Goal: Find specific fact: Find specific fact

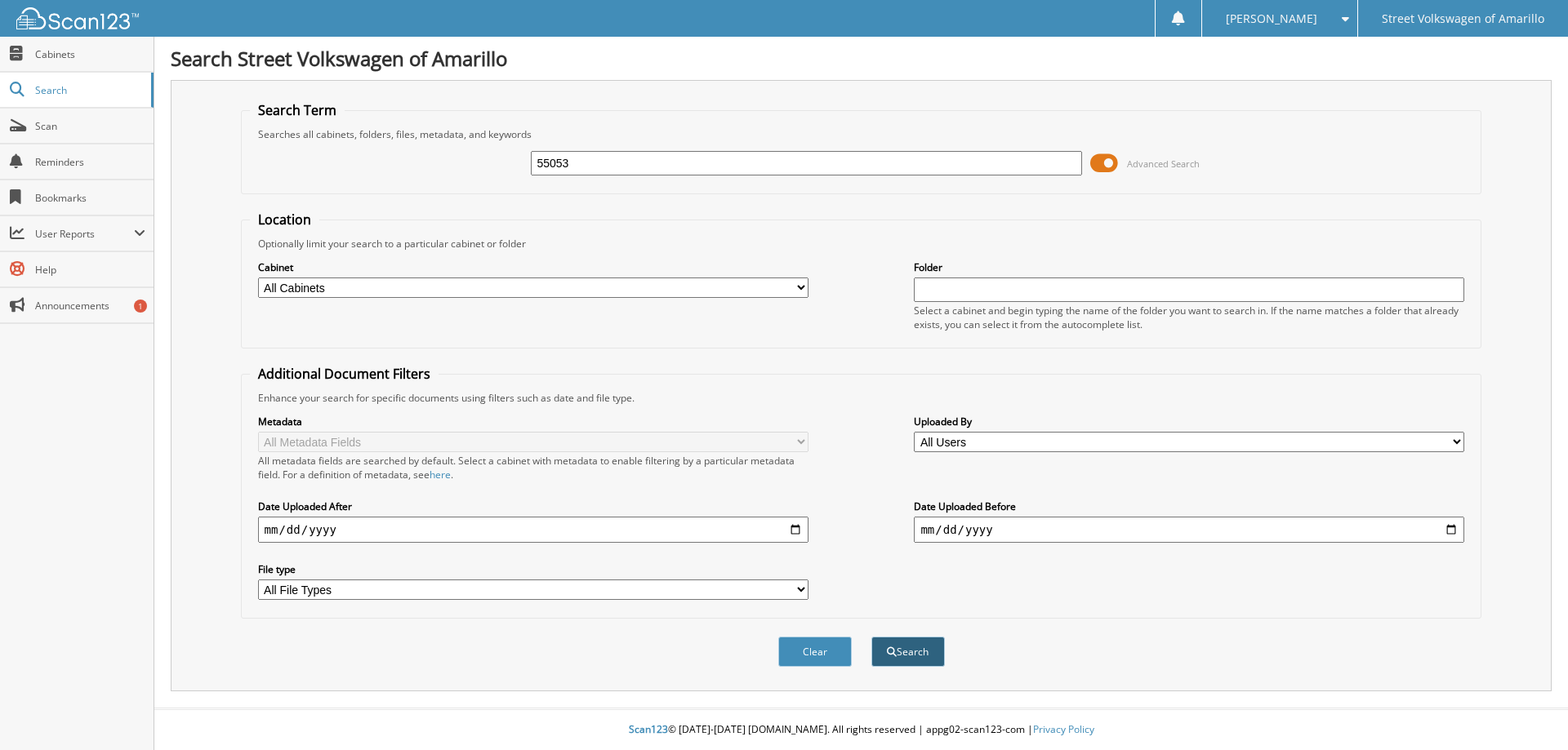
type input "55053"
click at [912, 663] on button "Search" at bounding box center [908, 651] width 74 height 31
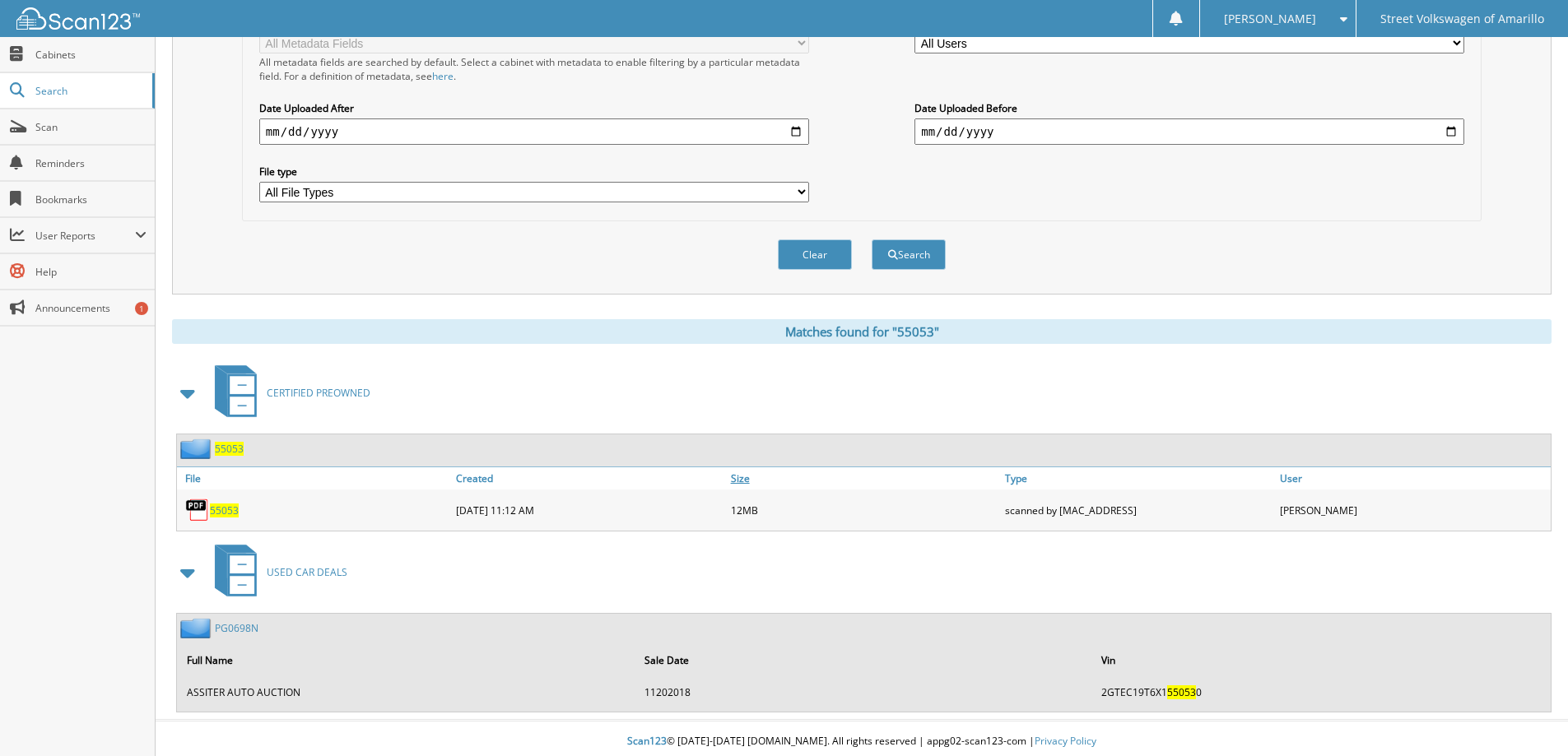
scroll to position [409, 0]
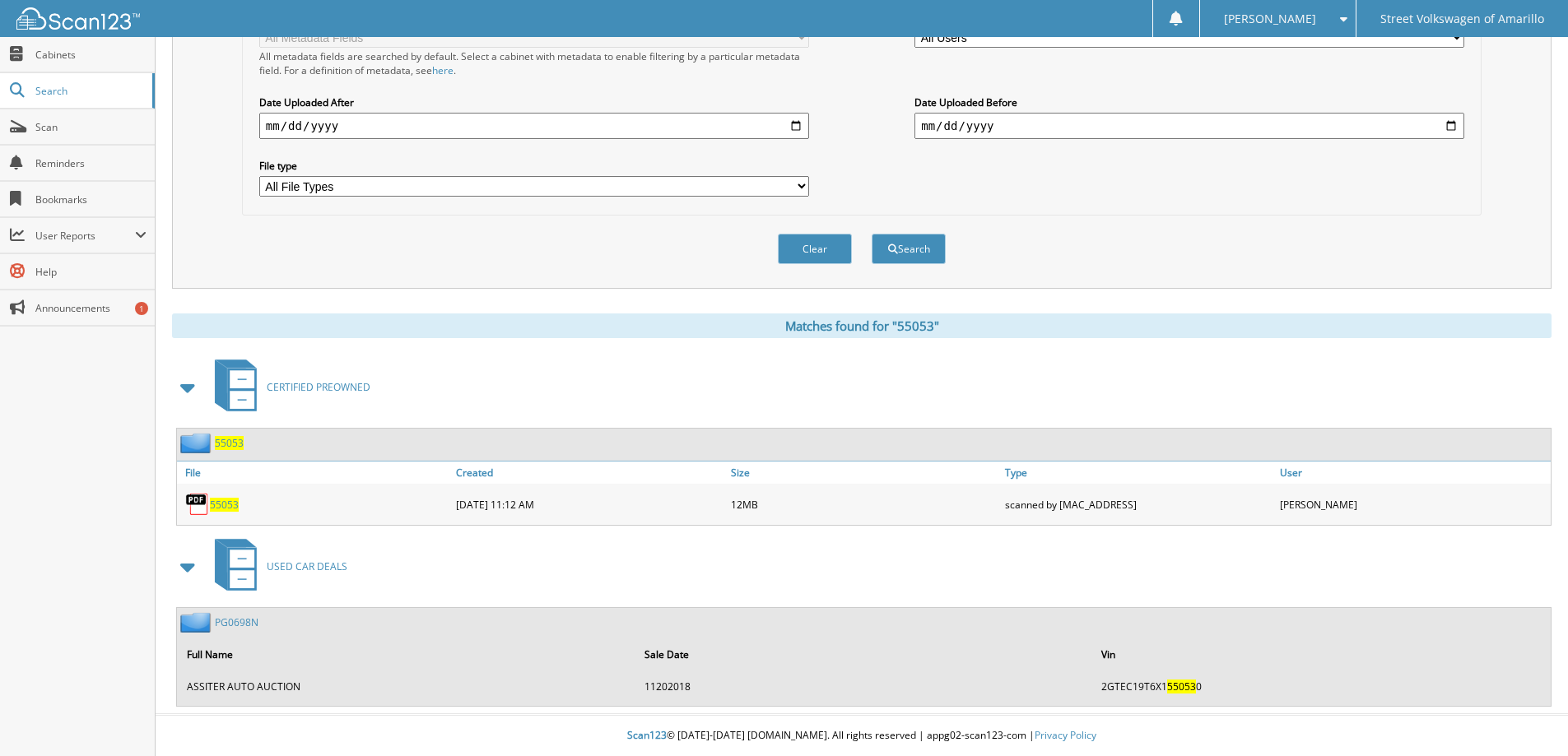
click at [219, 504] on span "55053" at bounding box center [224, 505] width 29 height 14
click at [219, 505] on span "55053" at bounding box center [224, 505] width 29 height 14
